Goal: Task Accomplishment & Management: Use online tool/utility

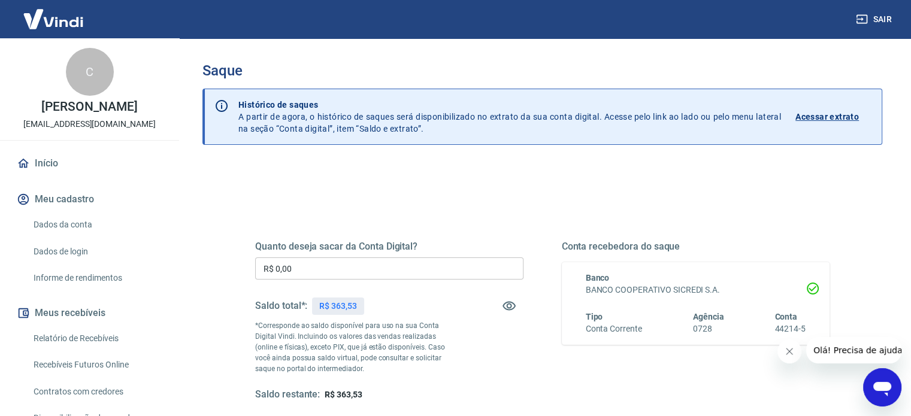
click at [335, 275] on input "R$ 0,00" at bounding box center [389, 269] width 268 height 22
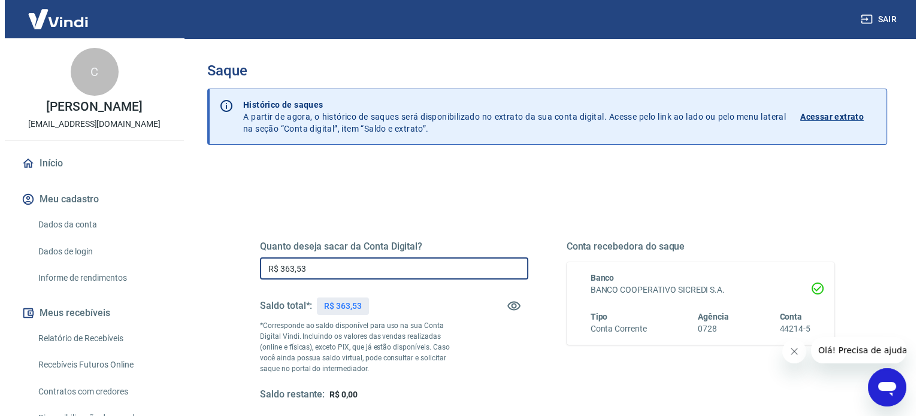
scroll to position [175, 0]
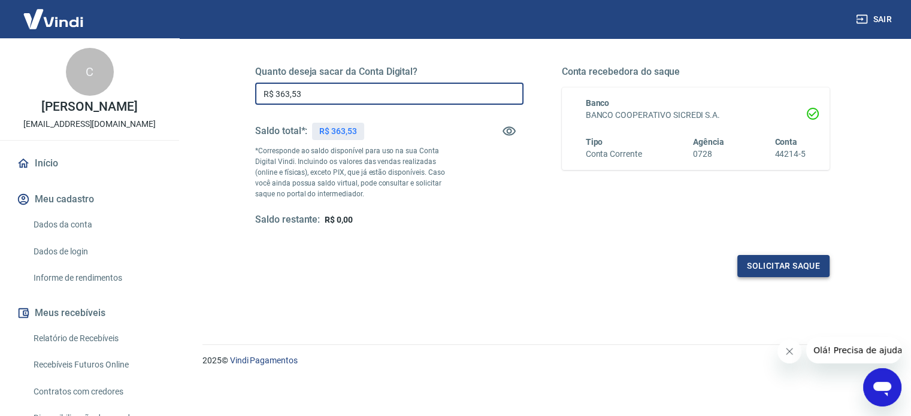
type input "R$ 363,53"
click at [762, 266] on button "Solicitar saque" at bounding box center [783, 266] width 92 height 22
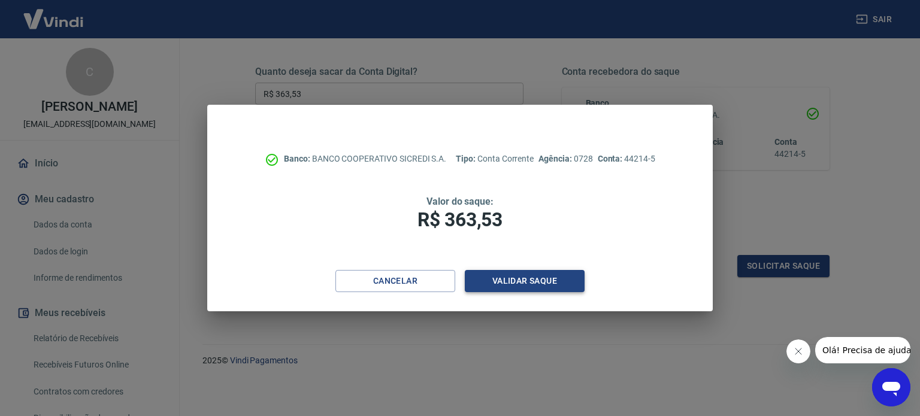
click at [526, 284] on button "Validar saque" at bounding box center [525, 281] width 120 height 22
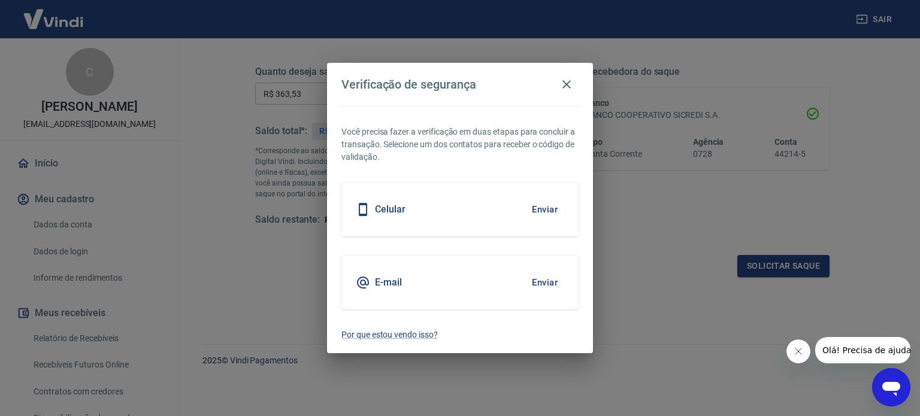
click at [402, 277] on div "E-mail Enviar" at bounding box center [459, 283] width 237 height 54
drag, startPoint x: 529, startPoint y: 280, endPoint x: 541, endPoint y: 282, distance: 12.1
click at [532, 280] on button "Enviar" at bounding box center [544, 282] width 39 height 25
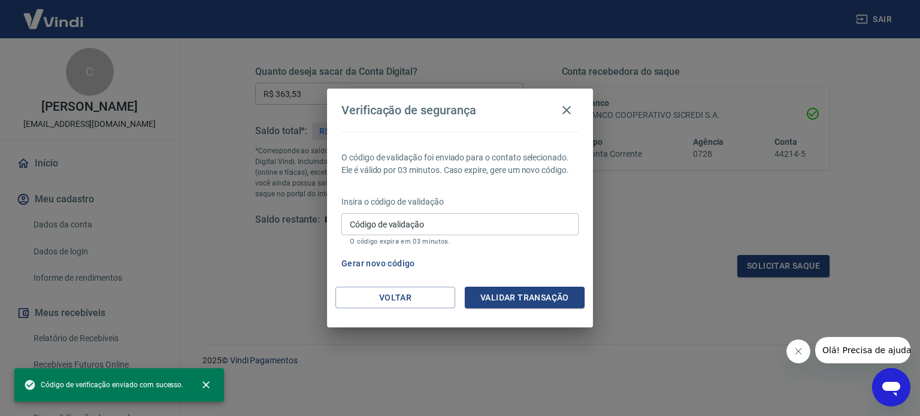
drag, startPoint x: 455, startPoint y: 224, endPoint x: 435, endPoint y: 232, distance: 21.2
click at [455, 224] on input "Código de validação" at bounding box center [459, 224] width 237 height 22
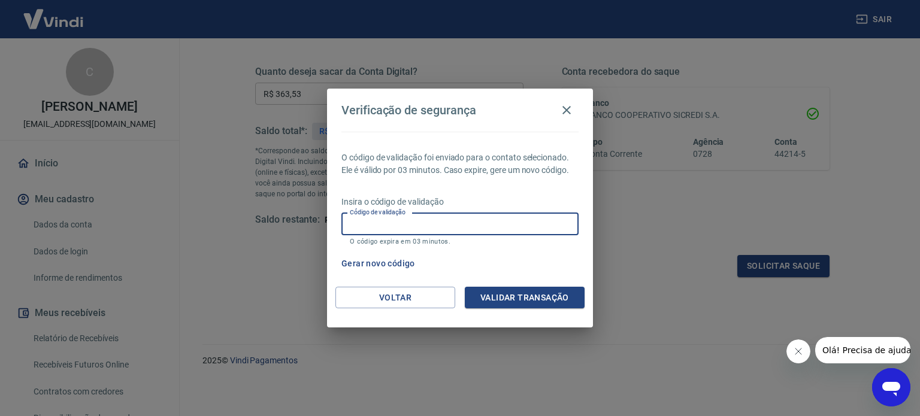
paste input "487013"
type input "487013"
click at [534, 290] on button "Validar transação" at bounding box center [525, 298] width 120 height 22
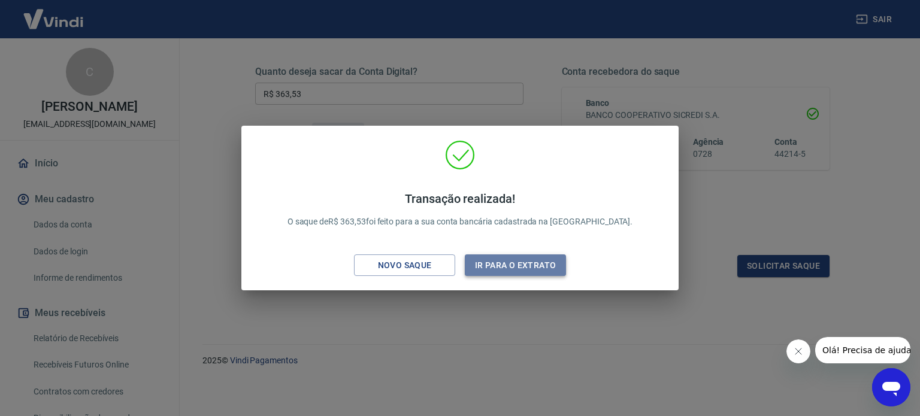
click at [498, 269] on button "Ir para o extrato" at bounding box center [515, 266] width 101 height 22
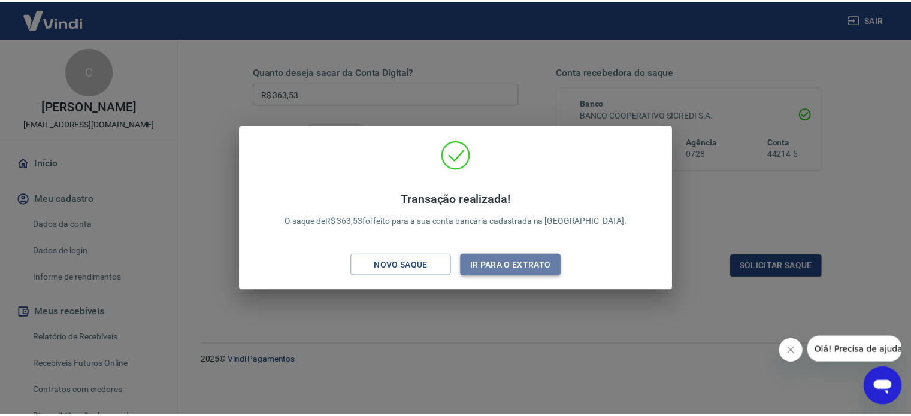
scroll to position [176, 0]
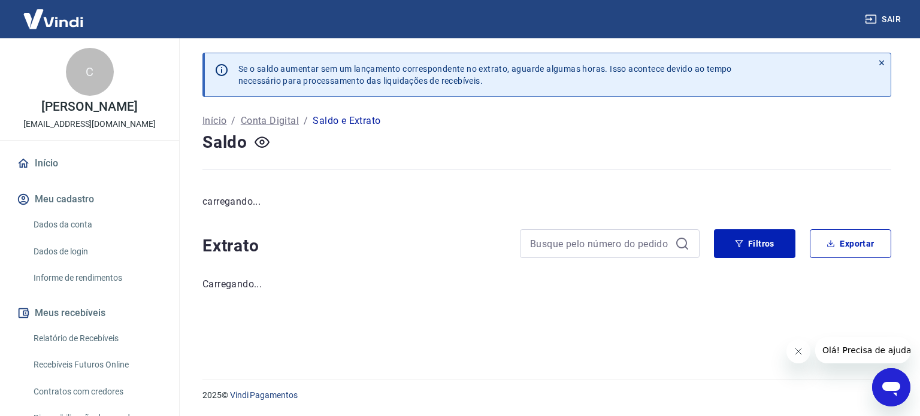
click at [264, 122] on p "Conta Digital" at bounding box center [270, 121] width 58 height 14
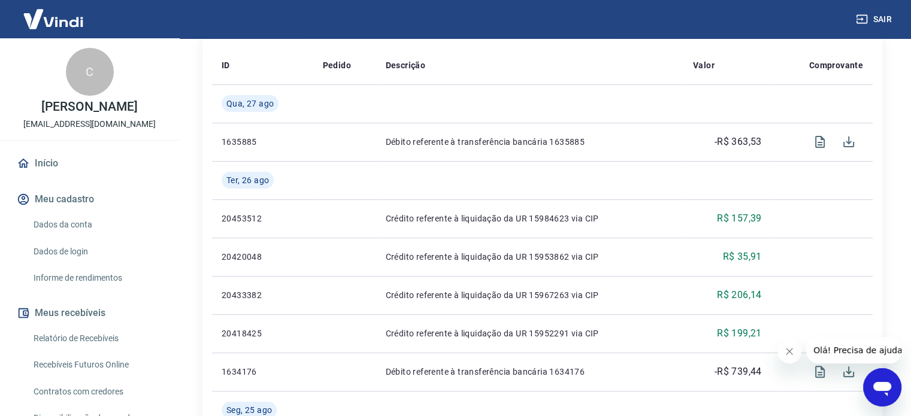
scroll to position [419, 0]
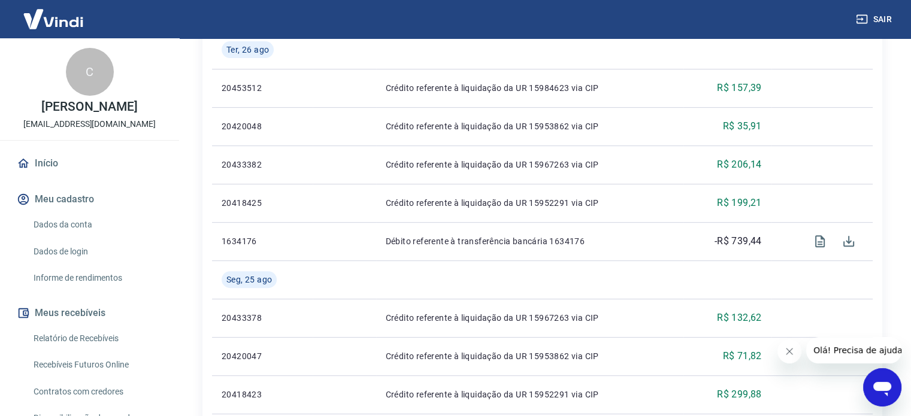
click at [53, 164] on link "Início" at bounding box center [89, 163] width 150 height 26
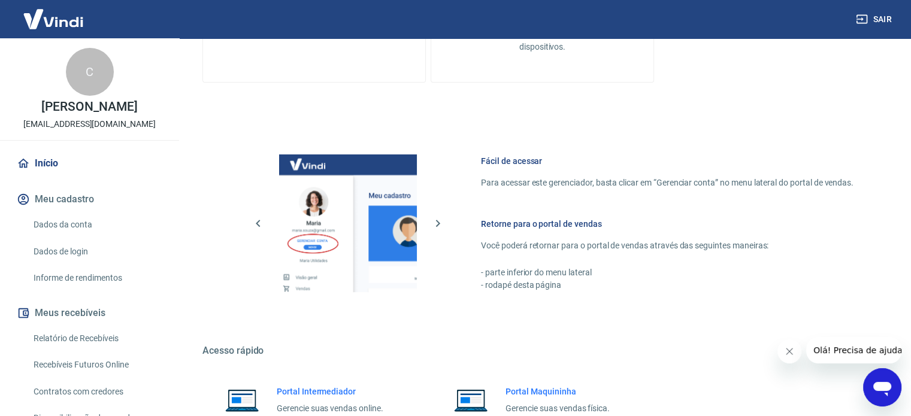
scroll to position [529, 0]
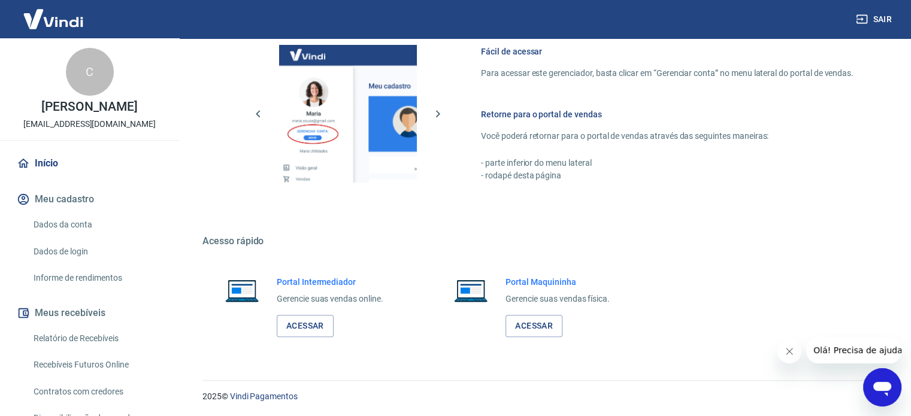
click at [339, 286] on h6 "Portal Intermediador" at bounding box center [330, 282] width 107 height 12
click at [321, 318] on link "Acessar" at bounding box center [305, 326] width 57 height 22
